Goal: Find specific page/section

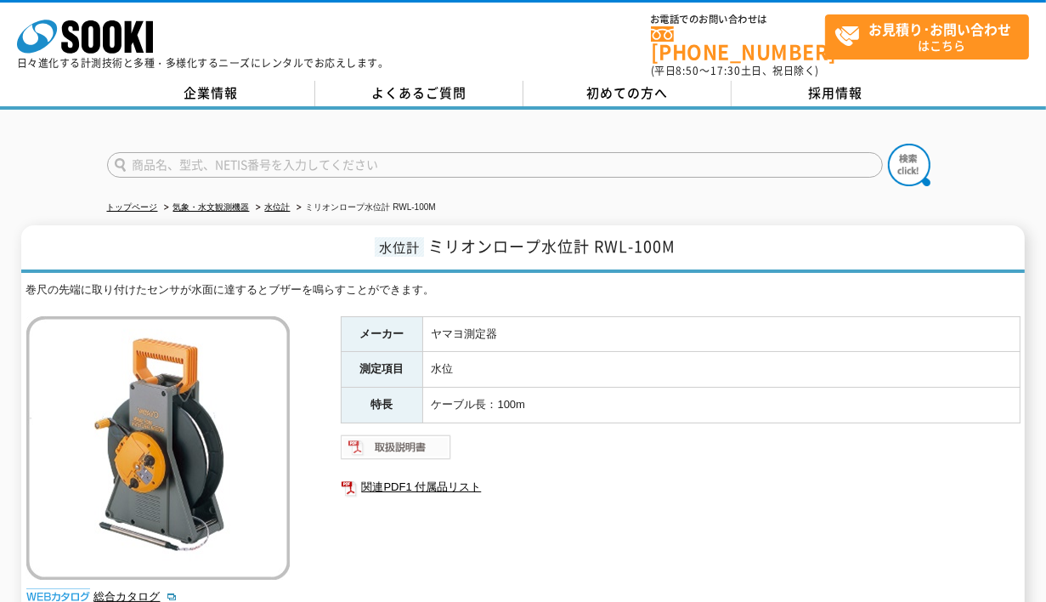
click at [429, 439] on img at bounding box center [396, 447] width 111 height 27
drag, startPoint x: 669, startPoint y: 435, endPoint x: 230, endPoint y: 147, distance: 524.8
click at [230, 152] on input "text" at bounding box center [495, 165] width 776 height 26
type input "y"
type input "ヤマヨ測定器"
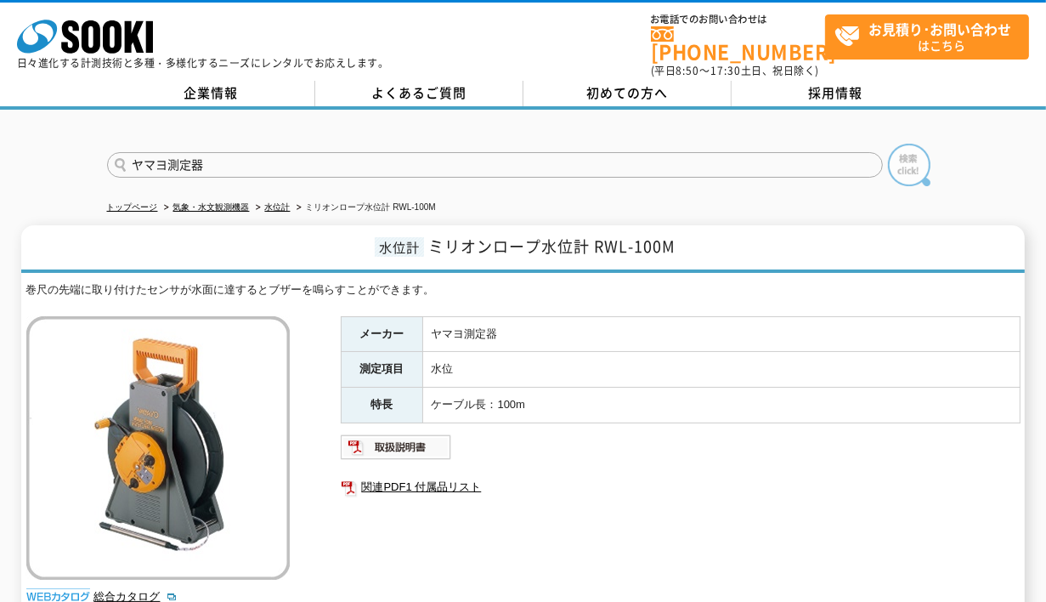
click at [897, 153] on img at bounding box center [909, 165] width 43 height 43
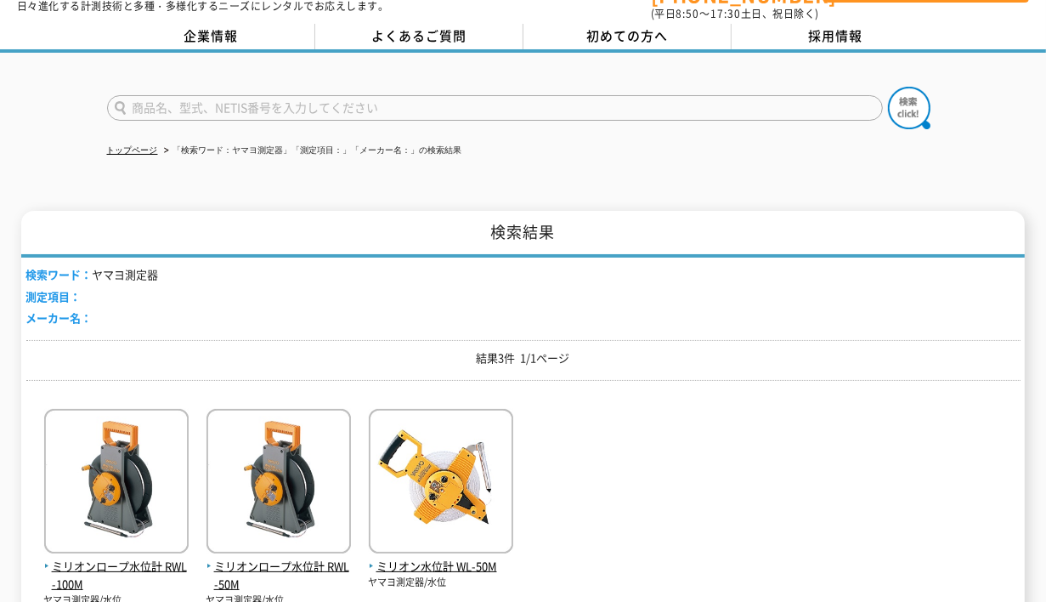
scroll to position [170, 0]
